Goal: Task Accomplishment & Management: Manage account settings

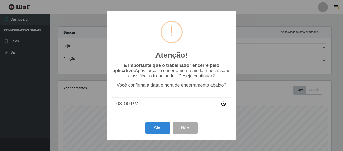
select select "408"
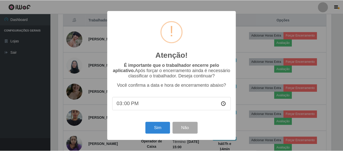
scroll to position [105, 275]
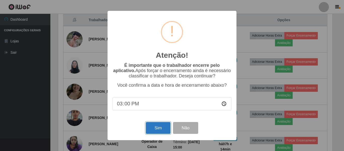
click at [160, 130] on button "Sim" at bounding box center [158, 128] width 24 height 12
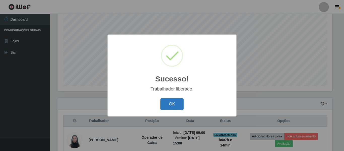
click at [178, 100] on button "OK" at bounding box center [172, 104] width 23 height 12
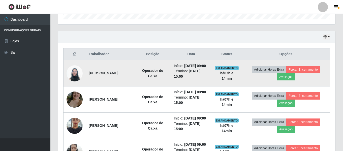
scroll to position [170, 0]
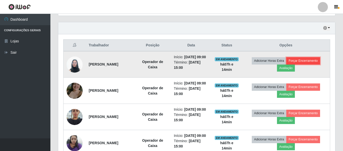
click at [320, 64] on button "Forçar Encerramento" at bounding box center [303, 60] width 34 height 7
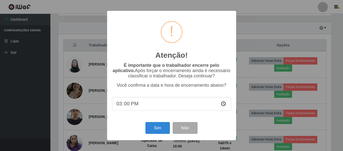
scroll to position [105, 275]
click at [163, 127] on button "Sim" at bounding box center [158, 128] width 24 height 12
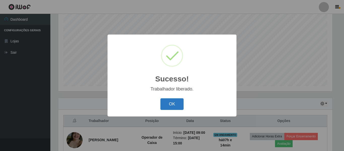
click at [178, 104] on button "OK" at bounding box center [172, 104] width 23 height 12
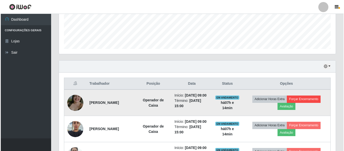
scroll to position [144, 0]
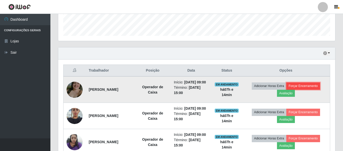
click at [308, 90] on button "Forçar Encerramento" at bounding box center [303, 85] width 34 height 7
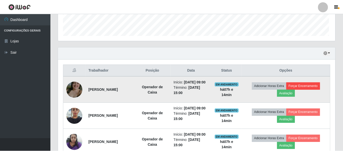
scroll to position [105, 275]
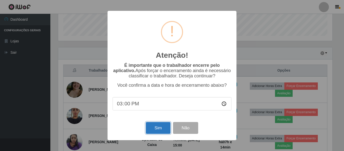
click at [166, 131] on button "Sim" at bounding box center [158, 128] width 24 height 12
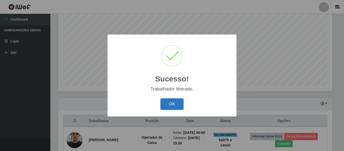
click at [176, 107] on button "OK" at bounding box center [172, 104] width 23 height 12
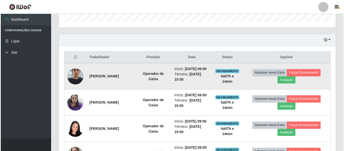
scroll to position [0, 0]
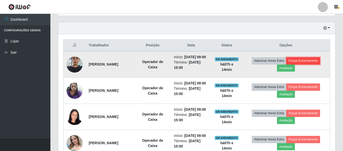
click at [316, 64] on button "Forçar Encerramento" at bounding box center [303, 60] width 34 height 7
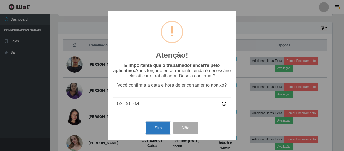
click at [159, 132] on button "Sim" at bounding box center [158, 128] width 24 height 12
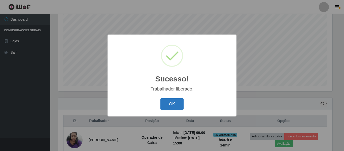
click at [169, 108] on button "OK" at bounding box center [172, 104] width 23 height 12
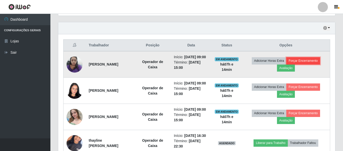
click at [306, 63] on button "Forçar Encerramento" at bounding box center [303, 60] width 34 height 7
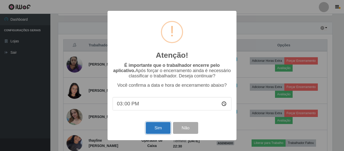
click at [156, 129] on button "Sim" at bounding box center [158, 128] width 24 height 12
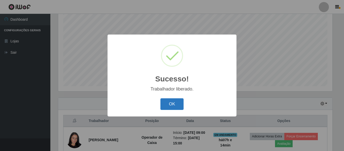
click at [180, 101] on button "OK" at bounding box center [172, 104] width 23 height 12
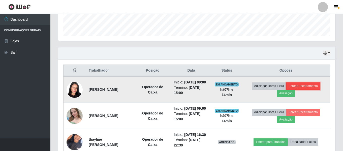
click at [300, 88] on button "Forçar Encerramento" at bounding box center [303, 85] width 34 height 7
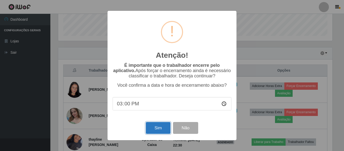
click at [156, 131] on button "Sim" at bounding box center [158, 128] width 24 height 12
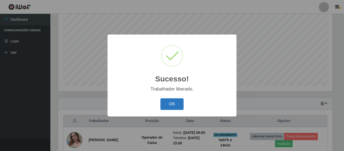
click at [172, 105] on button "OK" at bounding box center [172, 104] width 23 height 12
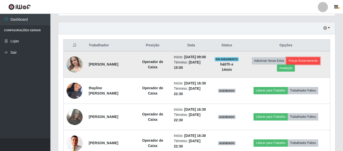
click at [316, 64] on button "Forçar Encerramento" at bounding box center [303, 60] width 34 height 7
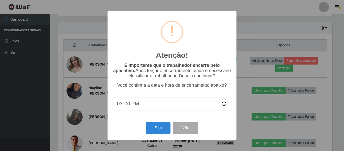
click at [155, 120] on div "Atenção! × É importante que o trabalhador encerre pelo aplicativo. Após forçar …" at bounding box center [172, 75] width 129 height 129
click at [157, 127] on button "Sim" at bounding box center [158, 128] width 24 height 12
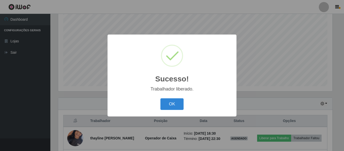
click at [186, 100] on div "OK Cancel" at bounding box center [172, 104] width 119 height 14
click at [166, 105] on button "OK" at bounding box center [172, 104] width 23 height 12
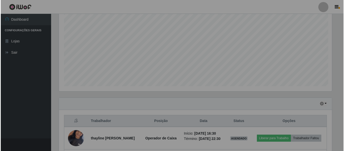
scroll to position [105, 277]
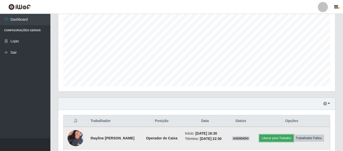
click at [290, 136] on button "Liberar para Trabalho" at bounding box center [276, 138] width 34 height 7
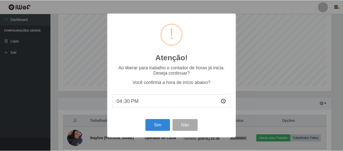
scroll to position [105, 275]
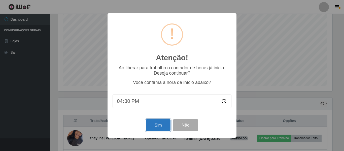
click at [159, 124] on button "Sim" at bounding box center [158, 125] width 24 height 12
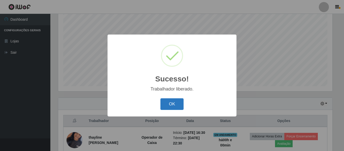
click at [175, 104] on button "OK" at bounding box center [172, 104] width 23 height 12
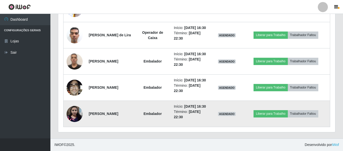
scroll to position [315, 0]
click at [273, 112] on button "Liberar para Trabalho" at bounding box center [271, 113] width 34 height 7
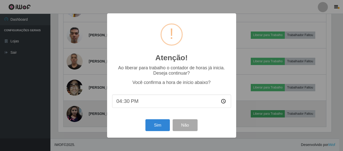
scroll to position [105, 275]
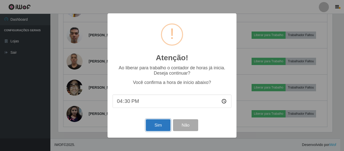
click at [161, 127] on button "Sim" at bounding box center [158, 125] width 24 height 12
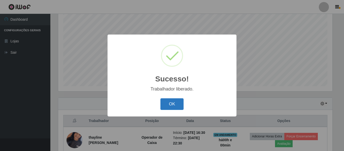
click at [177, 105] on button "OK" at bounding box center [172, 104] width 23 height 12
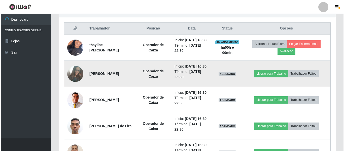
scroll to position [220, 0]
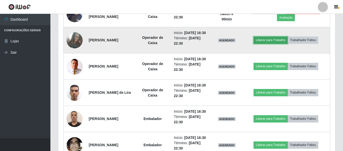
click at [276, 44] on button "Liberar para Trabalho" at bounding box center [271, 40] width 34 height 7
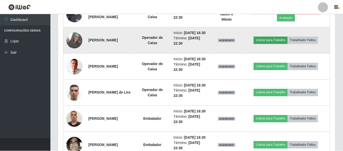
scroll to position [105, 275]
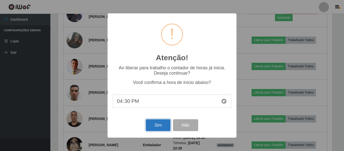
click at [165, 125] on button "Sim" at bounding box center [158, 125] width 24 height 12
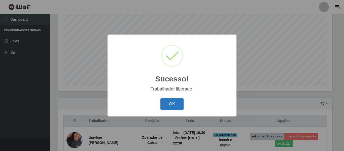
click at [170, 105] on button "OK" at bounding box center [172, 104] width 23 height 12
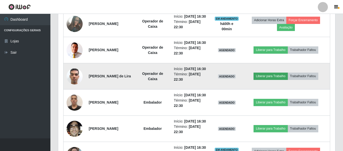
scroll to position [245, 0]
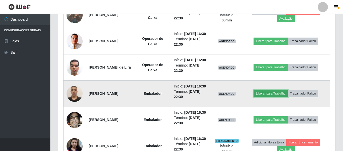
click at [265, 97] on button "Liberar para Trabalho" at bounding box center [271, 93] width 34 height 7
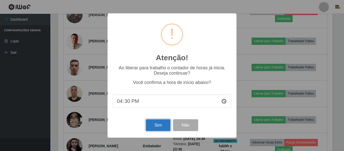
click at [150, 126] on button "Sim" at bounding box center [158, 125] width 24 height 12
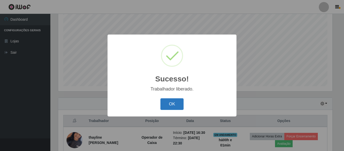
click at [165, 101] on button "OK" at bounding box center [172, 104] width 23 height 12
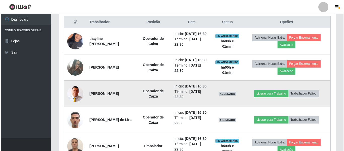
scroll to position [195, 0]
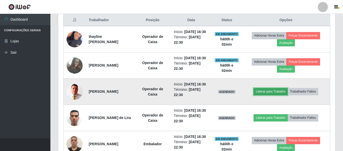
click at [267, 95] on button "Liberar para Trabalho" at bounding box center [271, 91] width 34 height 7
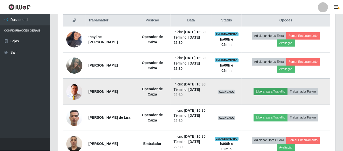
scroll to position [105, 275]
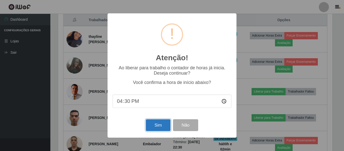
click at [151, 129] on button "Sim" at bounding box center [158, 125] width 24 height 12
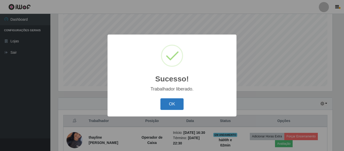
click at [174, 105] on button "OK" at bounding box center [172, 104] width 23 height 12
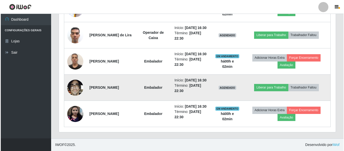
scroll to position [296, 0]
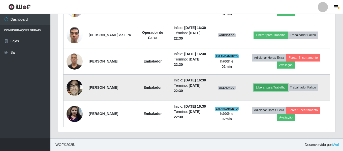
click at [279, 91] on button "Liberar para Trabalho" at bounding box center [271, 87] width 34 height 7
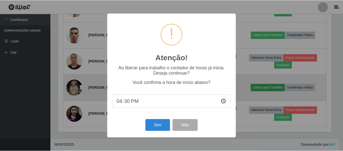
scroll to position [105, 275]
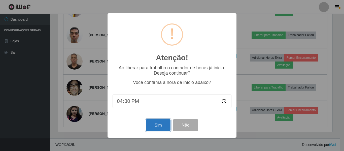
click at [162, 124] on button "Sim" at bounding box center [158, 125] width 24 height 12
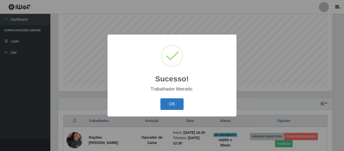
click at [172, 107] on button "OK" at bounding box center [172, 104] width 23 height 12
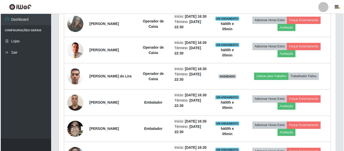
scroll to position [245, 0]
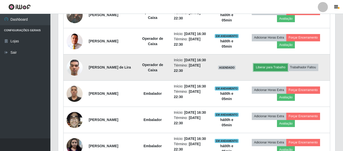
click at [273, 71] on button "Liberar para Trabalho" at bounding box center [271, 67] width 34 height 7
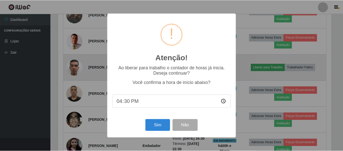
scroll to position [105, 275]
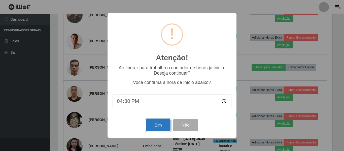
click at [154, 128] on button "Sim" at bounding box center [158, 125] width 24 height 12
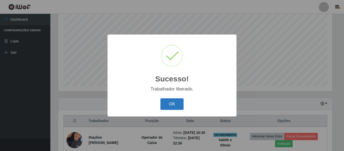
click at [172, 107] on button "OK" at bounding box center [172, 104] width 23 height 12
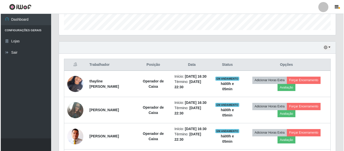
scroll to position [220, 0]
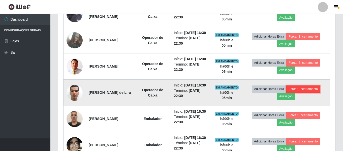
click at [301, 93] on button "Forçar Encerramento" at bounding box center [303, 88] width 34 height 7
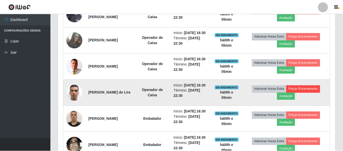
scroll to position [105, 275]
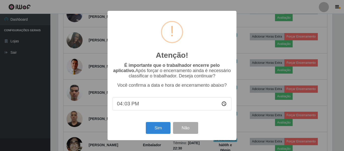
type input "16:32"
click at [153, 129] on button "Sim" at bounding box center [158, 128] width 24 height 12
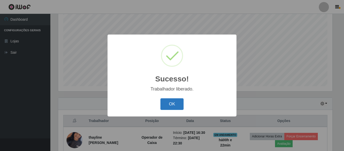
click at [177, 108] on button "OK" at bounding box center [172, 104] width 23 height 12
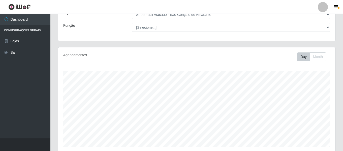
scroll to position [18, 0]
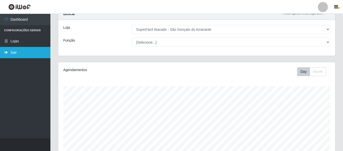
click at [29, 51] on link "Sair" at bounding box center [25, 52] width 50 height 11
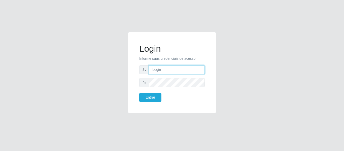
click at [152, 69] on input "text" at bounding box center [177, 69] width 56 height 9
type input "chris.brito6@gmail.com"
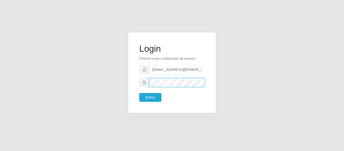
click at [139, 93] on button "Entrar" at bounding box center [150, 97] width 22 height 9
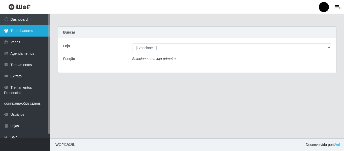
click at [36, 34] on link "Trabalhadores" at bounding box center [25, 30] width 50 height 11
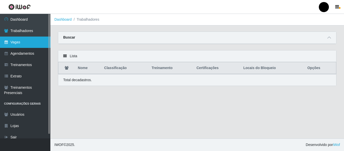
click at [29, 40] on link "Vagas" at bounding box center [25, 42] width 50 height 11
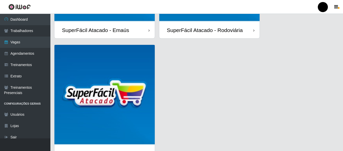
scroll to position [146, 0]
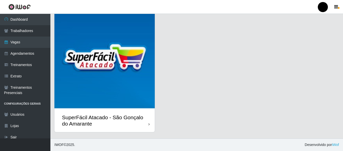
click at [134, 121] on div "SuperFácil Atacado - São Gonçalo do Amarante" at bounding box center [105, 120] width 86 height 13
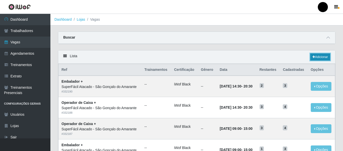
click at [325, 59] on link "Adicionar" at bounding box center [320, 56] width 20 height 7
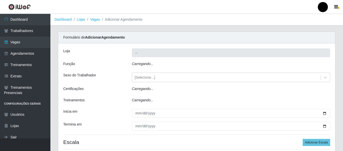
type input "SuperFácil Atacado - São Gonçalo do Amarante"
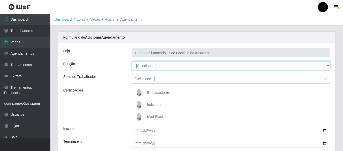
click at [327, 66] on select "[Selecione...] Auxiliar de Estacionamento Auxiliar de Estacionamento + Auxiliar…" at bounding box center [231, 65] width 198 height 9
select select "22"
click at [132, 61] on select "[Selecione...] Auxiliar de Estacionamento Auxiliar de Estacionamento + Auxiliar…" at bounding box center [231, 65] width 198 height 9
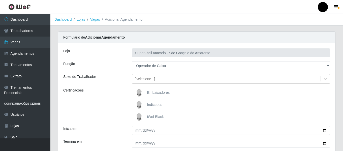
click at [155, 117] on span "iWof Black" at bounding box center [155, 117] width 17 height 4
click at [0, 0] on input "iWof Black" at bounding box center [0, 0] width 0 height 0
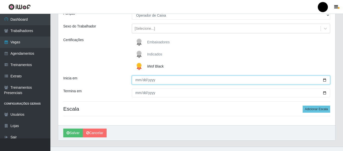
click at [324, 80] on input "Inicia em" at bounding box center [231, 80] width 198 height 9
type input "2025-08-28"
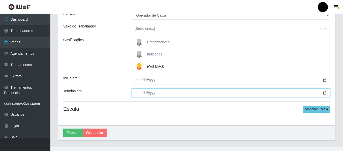
click at [325, 92] on input "Termina em" at bounding box center [231, 93] width 198 height 9
type input "2025-08-28"
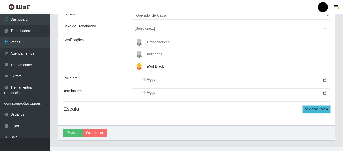
click at [317, 107] on button "Adicionar Escala" at bounding box center [316, 109] width 27 height 7
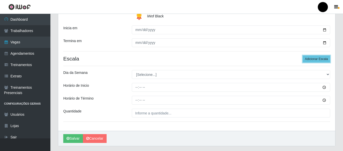
scroll to position [101, 0]
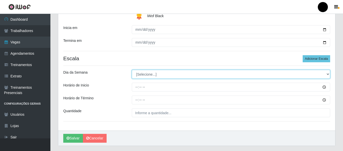
click at [329, 74] on select "[Selecione...] Segunda Terça Quarta Quinta Sexta Sábado Domingo" at bounding box center [231, 74] width 198 height 9
select select "4"
click at [132, 70] on select "[Selecione...] Segunda Terça Quarta Quinta Sexta Sábado Domingo" at bounding box center [231, 74] width 198 height 9
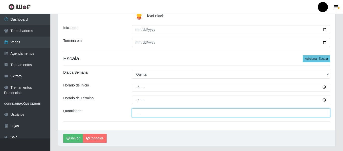
click at [162, 115] on input "___" at bounding box center [231, 112] width 198 height 9
type input "3__"
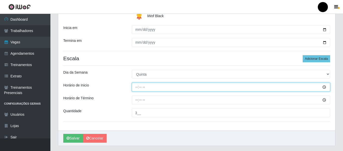
click at [136, 87] on input "Horário de Inicio" at bounding box center [231, 87] width 198 height 9
type input "16:30"
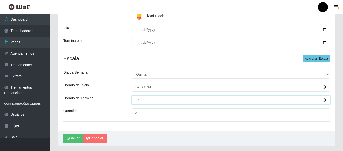
click at [135, 101] on input "Horário de Término" at bounding box center [231, 100] width 198 height 9
type input "22:30"
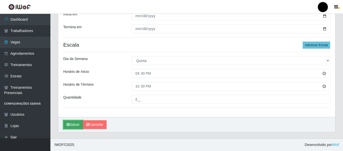
click at [76, 123] on button "Salvar" at bounding box center [73, 124] width 20 height 9
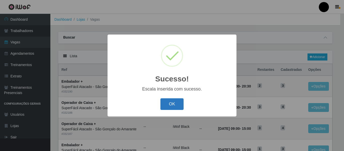
click at [173, 106] on button "OK" at bounding box center [172, 104] width 23 height 12
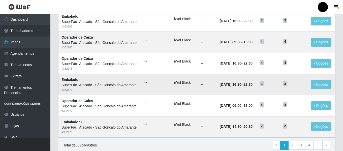
scroll to position [276, 0]
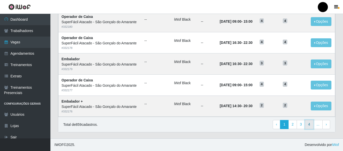
click at [311, 123] on link "4" at bounding box center [309, 124] width 9 height 9
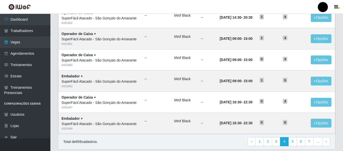
scroll to position [276, 0]
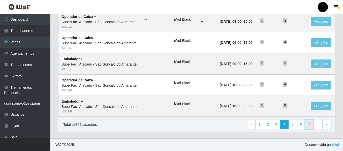
click at [310, 125] on link "7" at bounding box center [309, 124] width 9 height 9
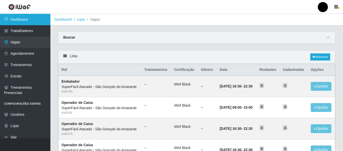
click at [14, 21] on link "Dashboard" at bounding box center [25, 19] width 50 height 11
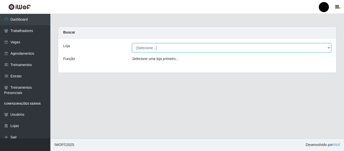
click at [329, 48] on select "[Selecione...] SuperFácil Atacado - Emaús SuperFácil Atacado - Rodoviária Super…" at bounding box center [231, 47] width 199 height 9
select select "408"
click at [132, 43] on select "[Selecione...] SuperFácil Atacado - Emaús SuperFácil Atacado - Rodoviária Super…" at bounding box center [231, 47] width 199 height 9
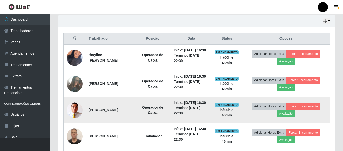
scroll to position [157, 0]
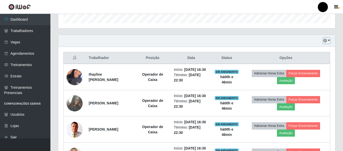
click at [330, 41] on button "button" at bounding box center [326, 41] width 7 height 6
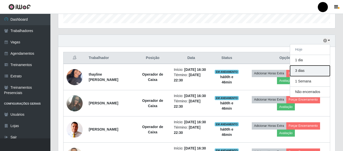
click at [311, 73] on button "3 dias" at bounding box center [310, 71] width 40 height 11
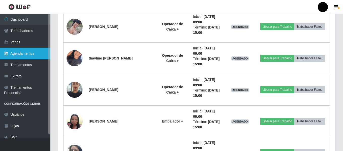
scroll to position [416, 0]
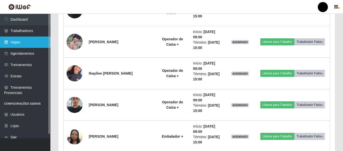
click at [25, 40] on link "Vagas" at bounding box center [25, 42] width 50 height 11
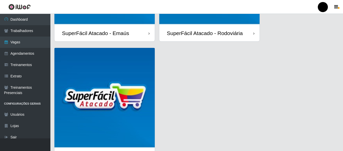
scroll to position [146, 0]
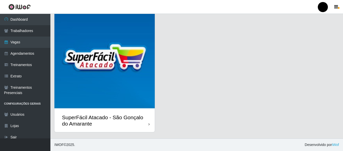
click at [122, 116] on div "SuperFácil Atacado - São Gonçalo do Amarante" at bounding box center [105, 120] width 86 height 13
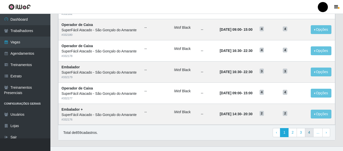
scroll to position [276, 0]
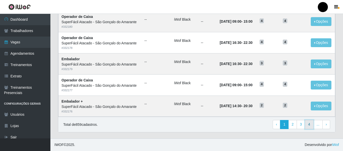
click at [313, 125] on link "4" at bounding box center [309, 124] width 9 height 9
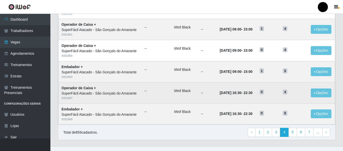
scroll to position [276, 0]
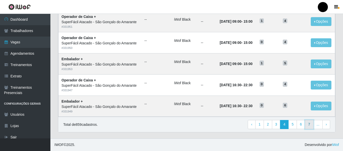
click at [310, 125] on link "7" at bounding box center [309, 124] width 9 height 9
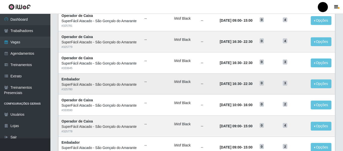
scroll to position [76, 0]
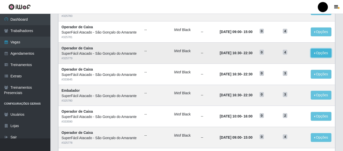
click at [320, 52] on button "Opções" at bounding box center [321, 53] width 21 height 9
click at [301, 53] on button "Editar" at bounding box center [290, 54] width 40 height 10
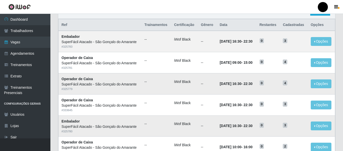
scroll to position [50, 0]
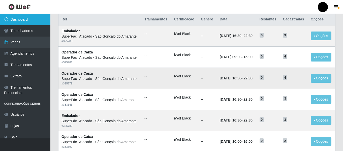
click at [41, 23] on link "Dashboard" at bounding box center [25, 19] width 50 height 11
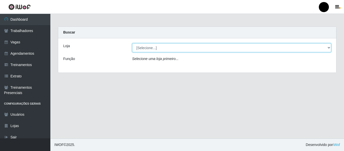
click at [329, 49] on select "[Selecione...] SuperFácil Atacado - Emaús SuperFácil Atacado - Rodoviária Super…" at bounding box center [231, 47] width 199 height 9
select select "408"
click at [132, 43] on select "[Selecione...] SuperFácil Atacado - Emaús SuperFácil Atacado - Rodoviária Super…" at bounding box center [231, 47] width 199 height 9
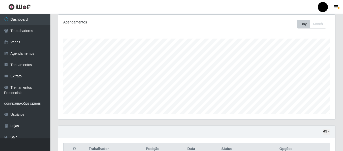
scroll to position [101, 0]
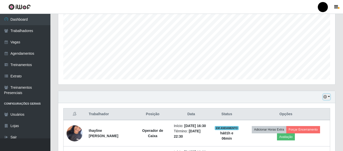
click at [330, 98] on button "button" at bounding box center [326, 97] width 7 height 6
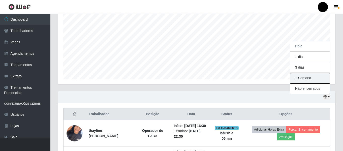
click at [319, 81] on button "1 Semana" at bounding box center [310, 78] width 40 height 11
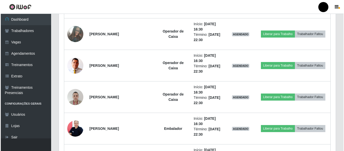
scroll to position [1942, 0]
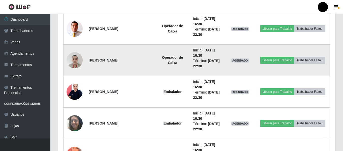
click at [72, 62] on img at bounding box center [75, 60] width 16 height 21
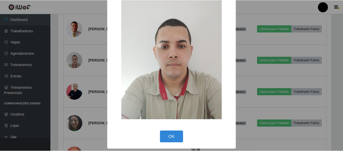
scroll to position [27, 0]
click at [170, 134] on button "OK" at bounding box center [172, 137] width 23 height 12
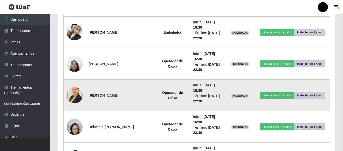
scroll to position [1657, 0]
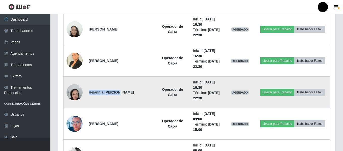
drag, startPoint x: 89, startPoint y: 90, endPoint x: 117, endPoint y: 91, distance: 28.0
click at [117, 91] on strong "Helannia Sabrina Barreto da Silva" at bounding box center [111, 92] width 45 height 4
copy strong "Helannia Sabrina"
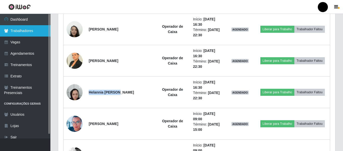
click at [24, 32] on link "Trabalhadores" at bounding box center [25, 30] width 50 height 11
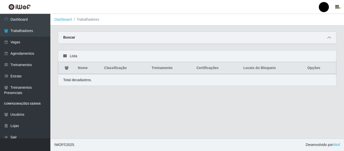
click at [330, 38] on icon at bounding box center [330, 38] width 4 height 4
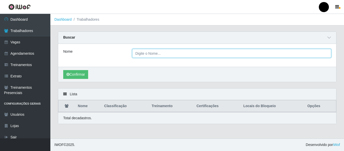
click at [217, 56] on input "Nome" at bounding box center [231, 53] width 199 height 9
paste input "Helannia Sabrina"
type input "Helannia Sabrina"
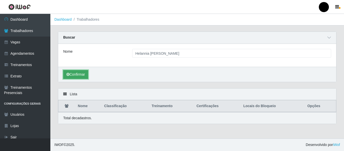
click at [81, 75] on button "Confirmar" at bounding box center [75, 74] width 25 height 9
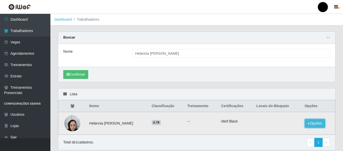
click at [317, 122] on button "Opções" at bounding box center [315, 123] width 21 height 9
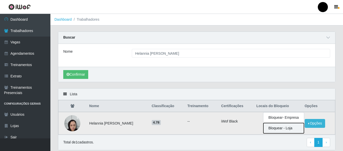
click at [281, 129] on button "Bloquear - Loja" at bounding box center [284, 128] width 41 height 10
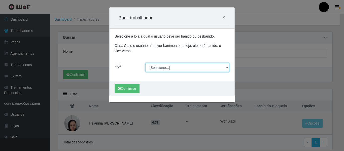
click at [228, 67] on select "[Selecione...] SuperFácil Atacado - Emaús SuperFácil Atacado - Rodoviária Super…" at bounding box center [187, 67] width 84 height 9
select select "408"
click at [145, 63] on select "[Selecione...] SuperFácil Atacado - Emaús SuperFácil Atacado - Rodoviária Super…" at bounding box center [187, 67] width 84 height 9
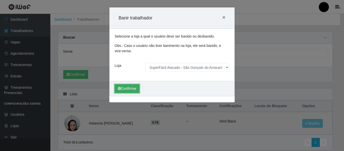
click at [136, 88] on button "Confirmar" at bounding box center [127, 88] width 25 height 9
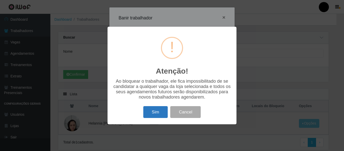
click at [154, 109] on button "Sim" at bounding box center [155, 112] width 24 height 12
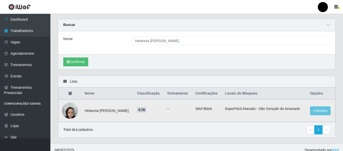
scroll to position [18, 0]
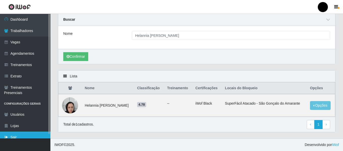
click at [30, 137] on link "Sair" at bounding box center [25, 137] width 50 height 11
